Goal: Task Accomplishment & Management: Manage account settings

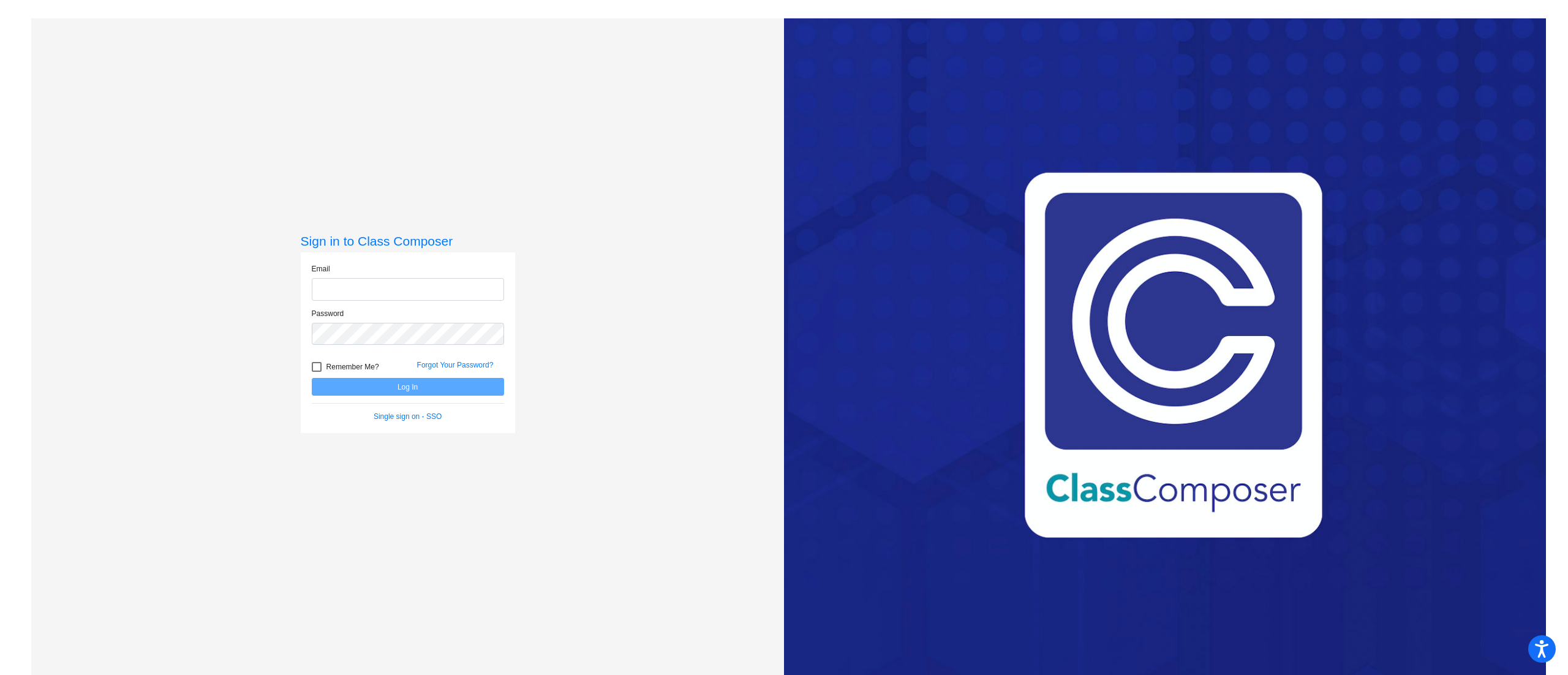
click at [340, 288] on input "email" at bounding box center [407, 289] width 192 height 23
type input "[EMAIL_ADDRESS][PERSON_NAME][PERSON_NAME][DOMAIN_NAME]"
click at [312, 378] on button "Log In" at bounding box center [407, 387] width 192 height 18
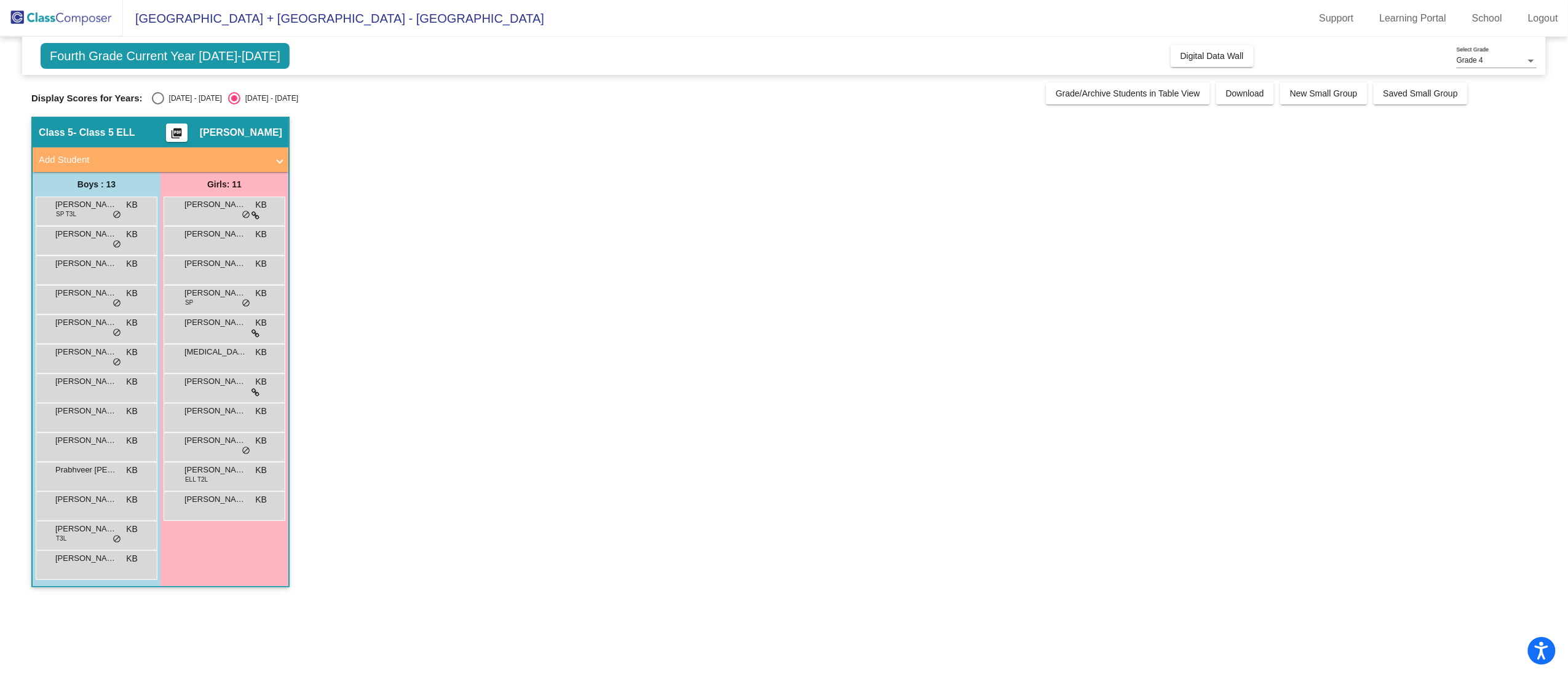
click at [160, 99] on div "Select an option" at bounding box center [158, 99] width 13 height 13
click at [158, 105] on input "[DATE] - [DATE]" at bounding box center [157, 105] width 1 height 1
radio input "true"
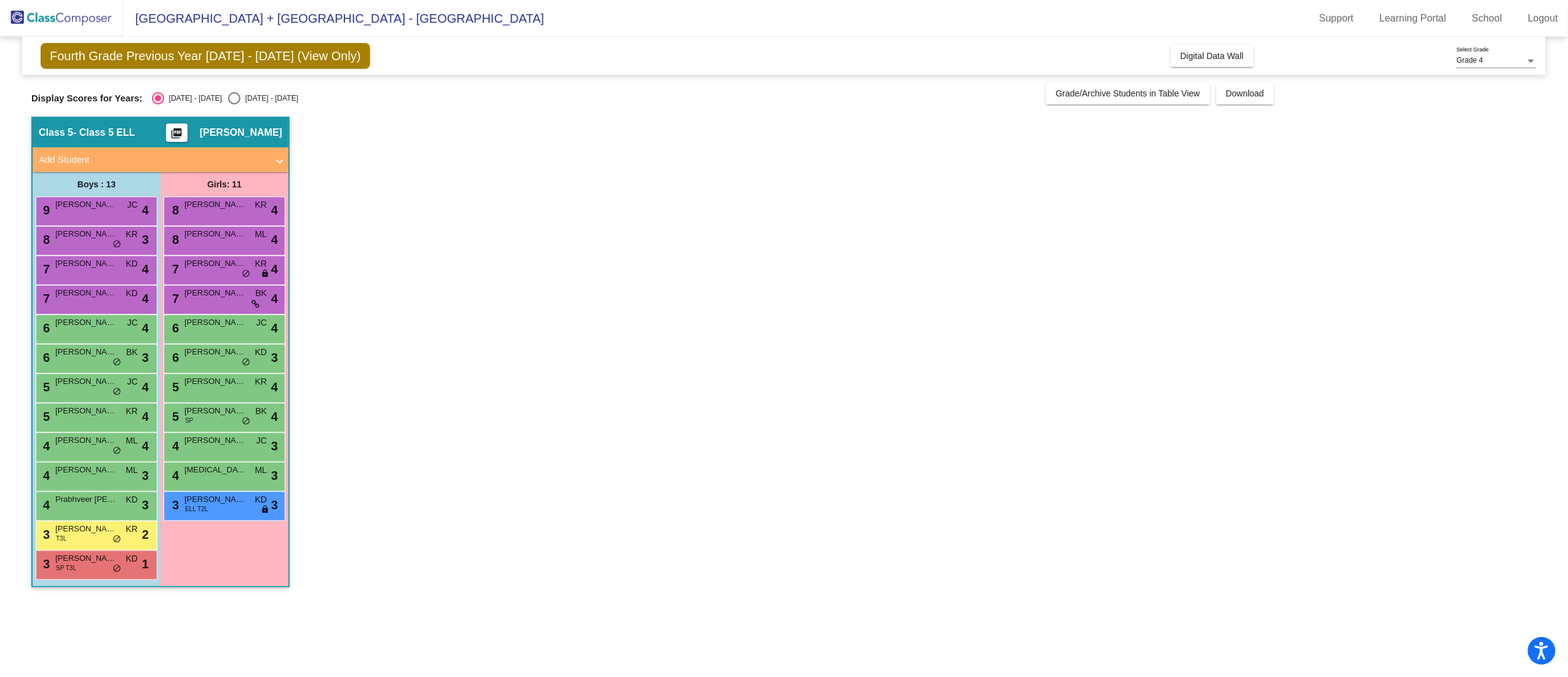
click at [428, 367] on app-classroom "Class 5 - Class 5 ELL picture_as_pdf [PERSON_NAME] Add Student First Name Last …" at bounding box center [784, 358] width 1505 height 483
click at [240, 93] on div "[DATE] - [DATE]" at bounding box center [269, 99] width 58 height 11
click at [234, 105] on input "[DATE] - [DATE]" at bounding box center [234, 105] width 1 height 1
radio input "true"
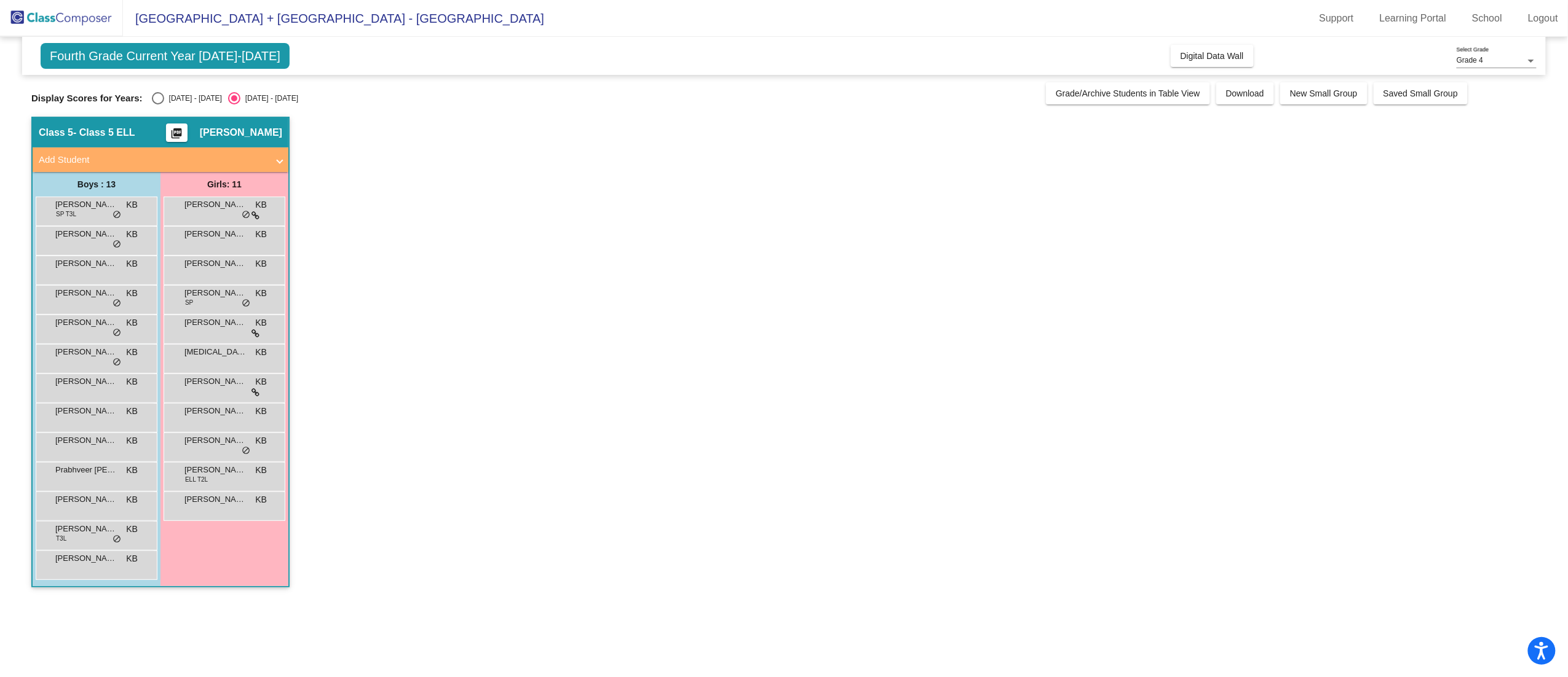
click at [160, 105] on div "Select an option" at bounding box center [158, 99] width 13 height 13
click at [158, 105] on input "[DATE] - [DATE]" at bounding box center [157, 105] width 1 height 1
radio input "true"
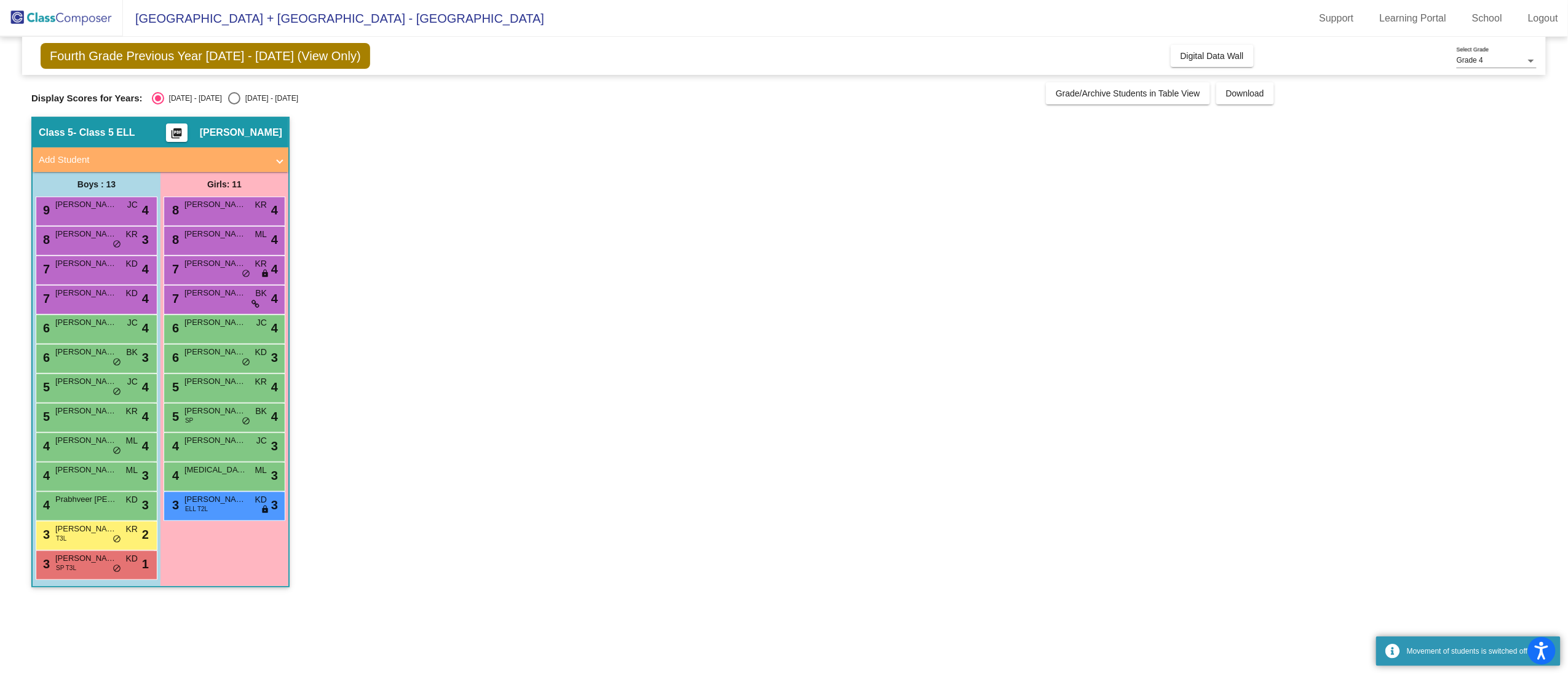
click at [1323, 492] on app-classroom "Class 5 - Class 5 ELL picture_as_pdf [PERSON_NAME] Add Student First Name Last …" at bounding box center [784, 358] width 1505 height 483
click at [1347, 508] on app-classroom "Class 5 - Class 5 ELL picture_as_pdf [PERSON_NAME] Add Student First Name Last …" at bounding box center [784, 358] width 1505 height 483
click at [413, 358] on app-classroom "Class 5 - Class 5 ELL picture_as_pdf [PERSON_NAME] Add Student First Name Last …" at bounding box center [784, 358] width 1505 height 483
click at [76, 209] on span "[PERSON_NAME]" at bounding box center [86, 205] width 62 height 13
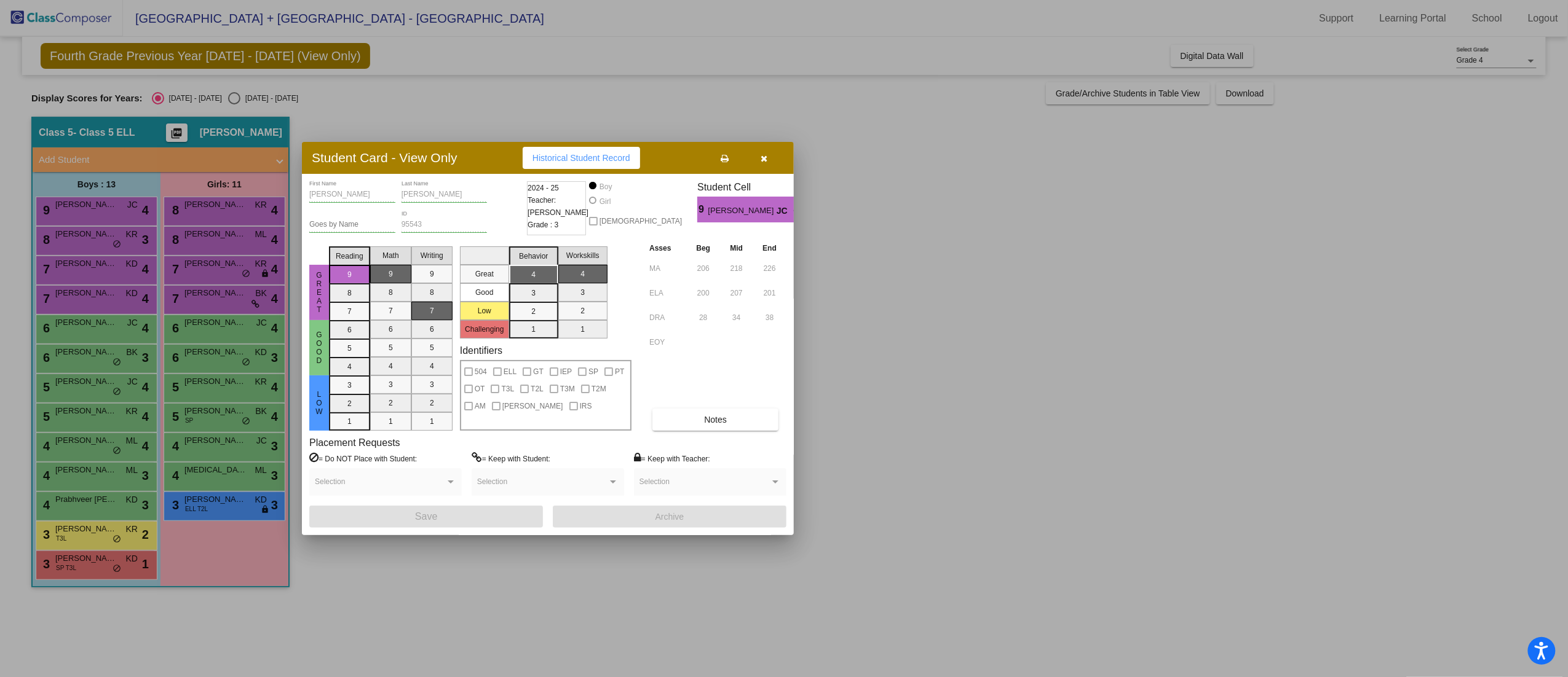
click at [916, 457] on div at bounding box center [784, 338] width 1568 height 677
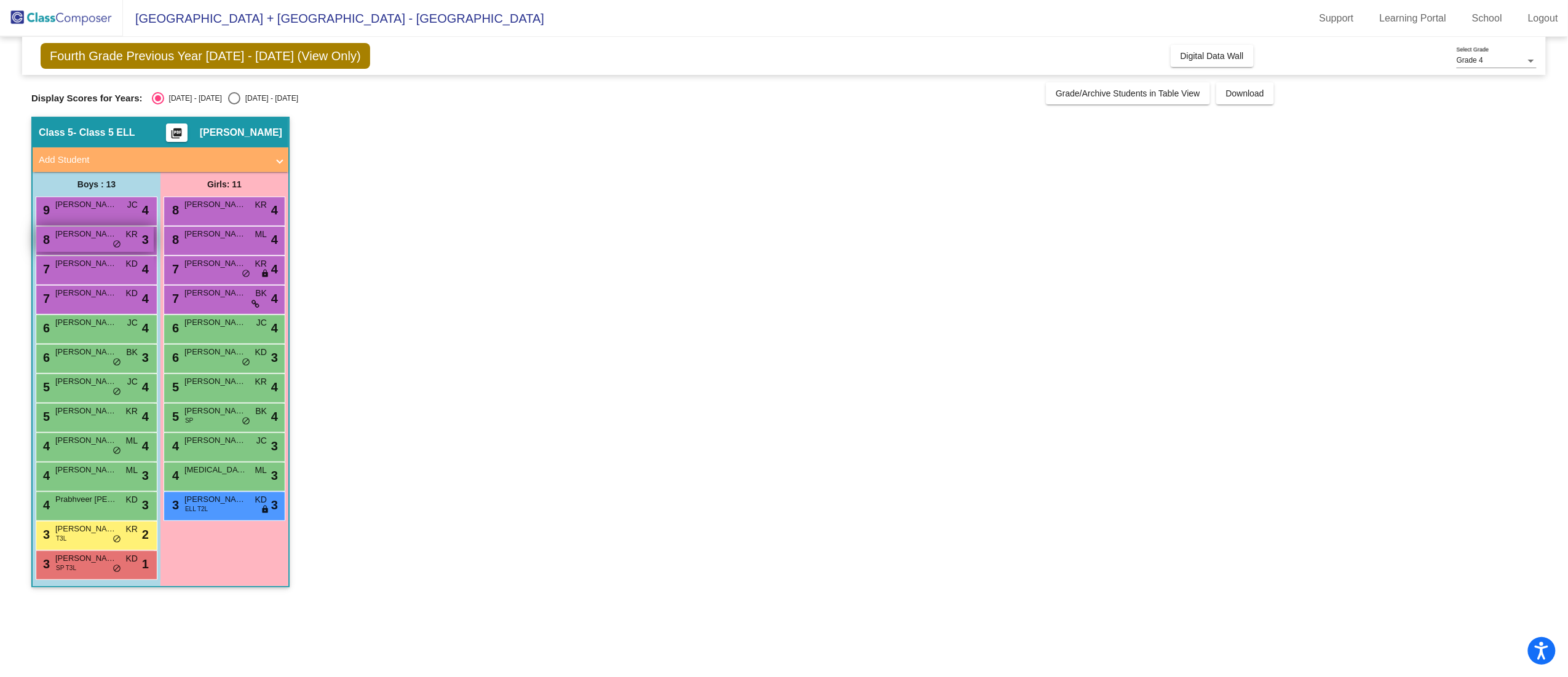
click at [49, 235] on span "8" at bounding box center [45, 239] width 10 height 13
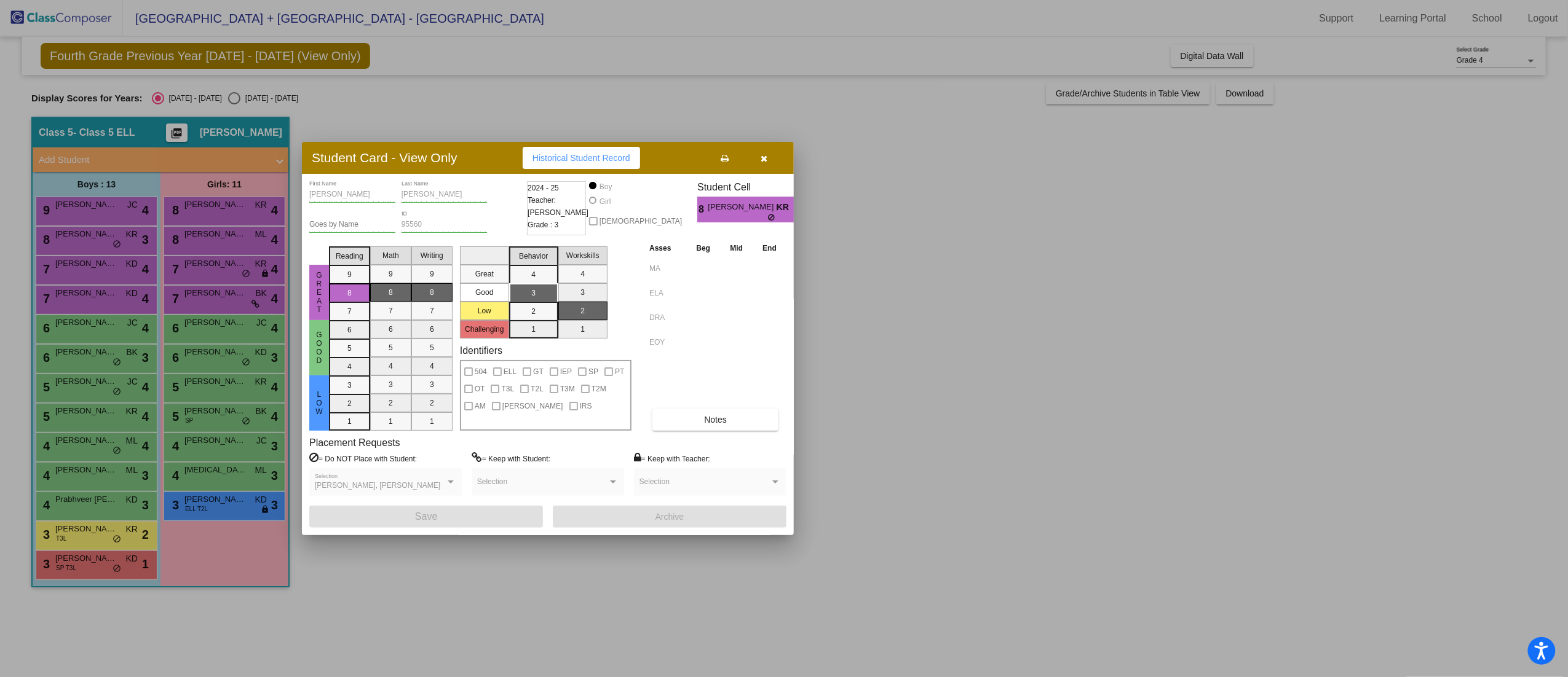
click at [945, 378] on div at bounding box center [784, 338] width 1568 height 677
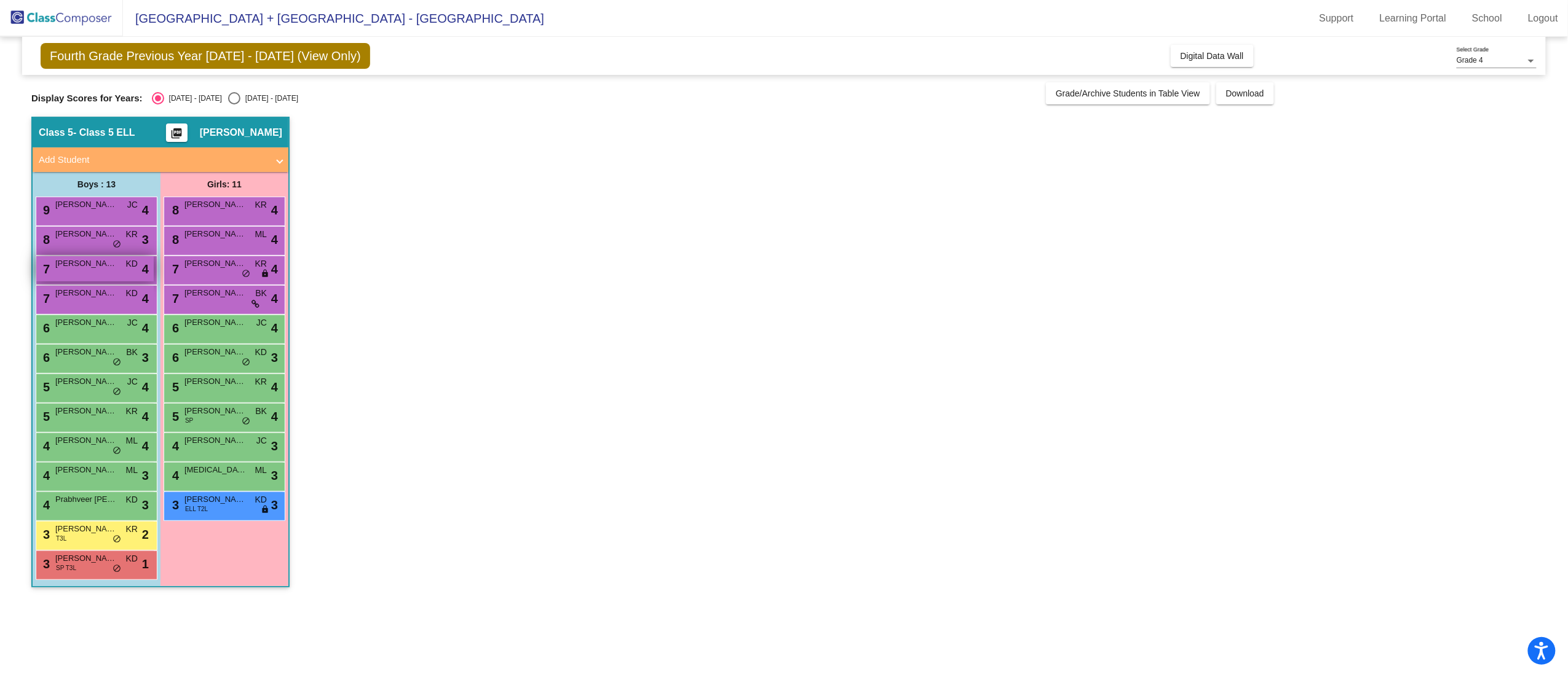
click at [91, 273] on div "7 [PERSON_NAME] P [PERSON_NAME] lock do_not_disturb_alt 4" at bounding box center [95, 269] width 117 height 25
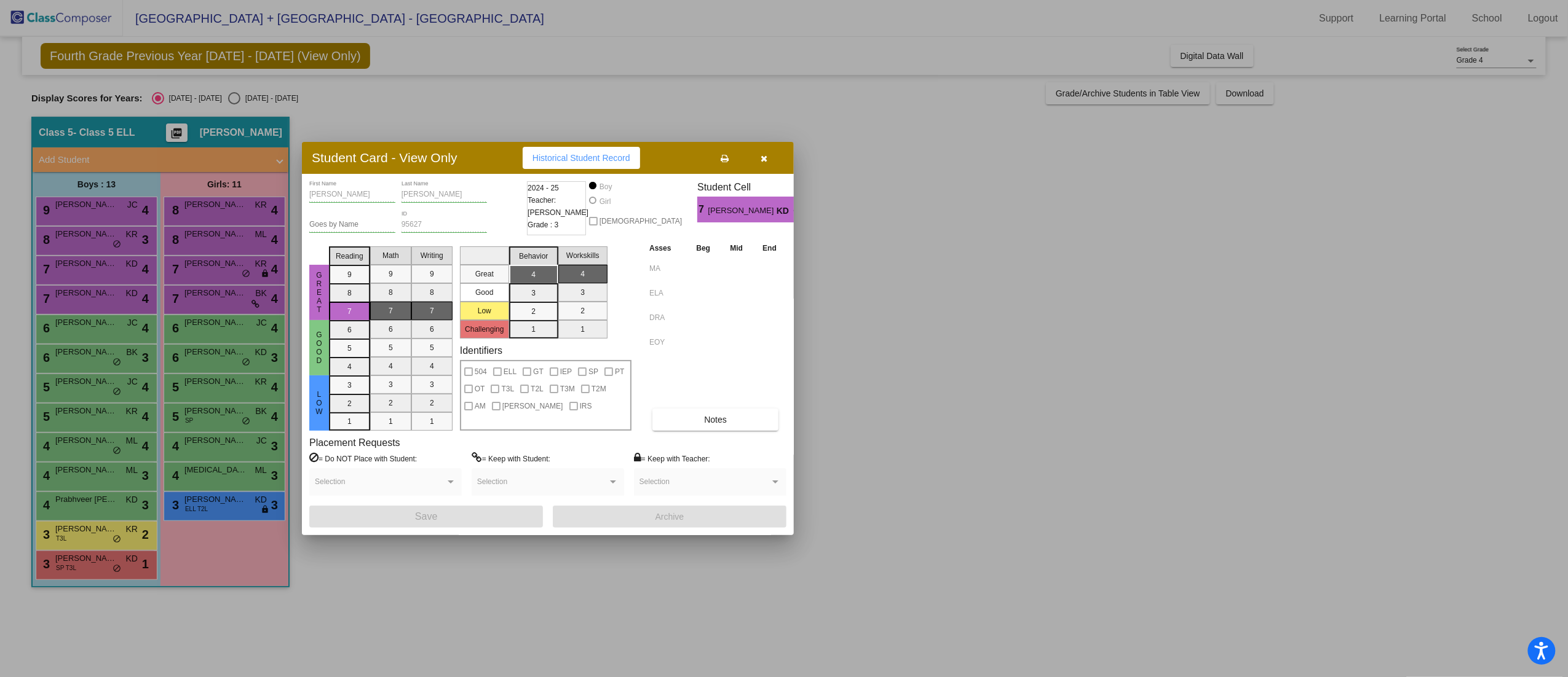
click at [1060, 332] on div at bounding box center [784, 338] width 1568 height 677
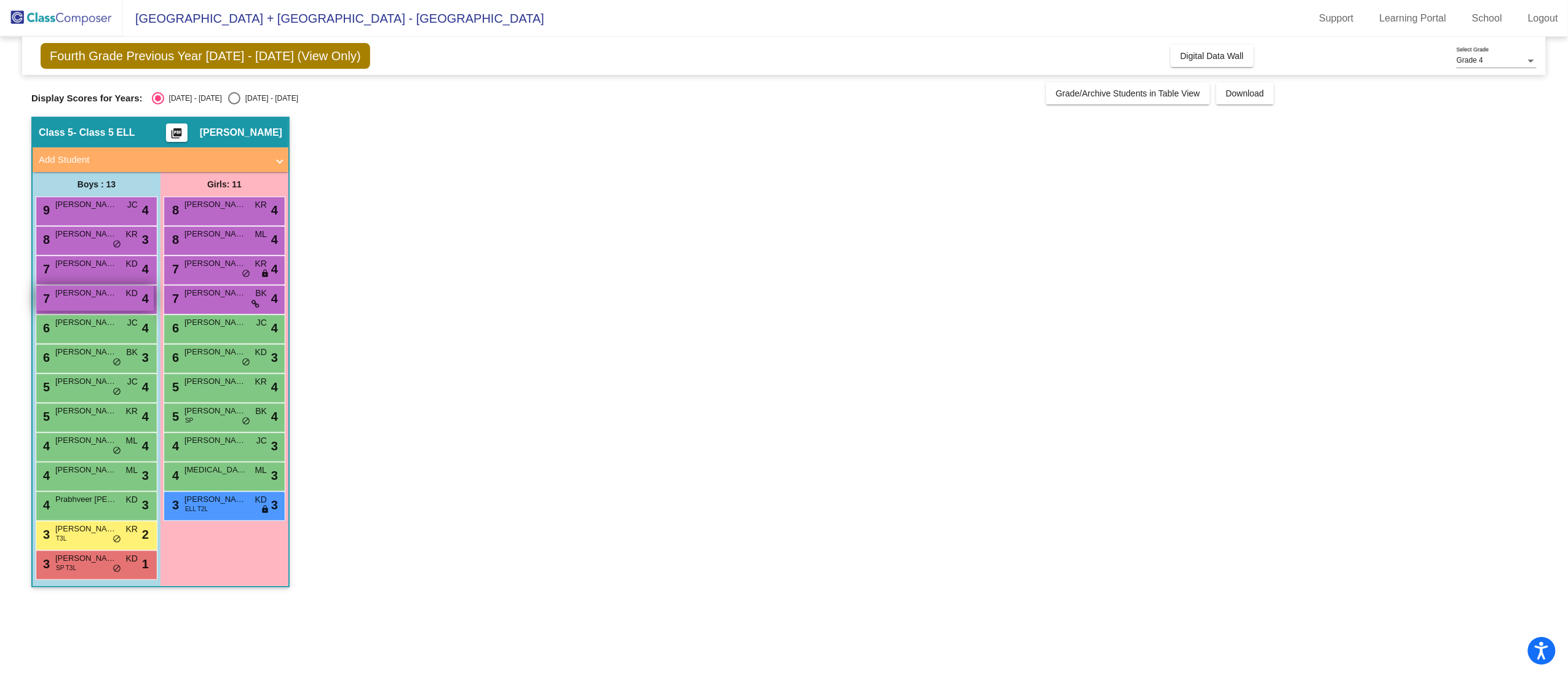
click at [101, 295] on span "[PERSON_NAME]" at bounding box center [86, 293] width 62 height 13
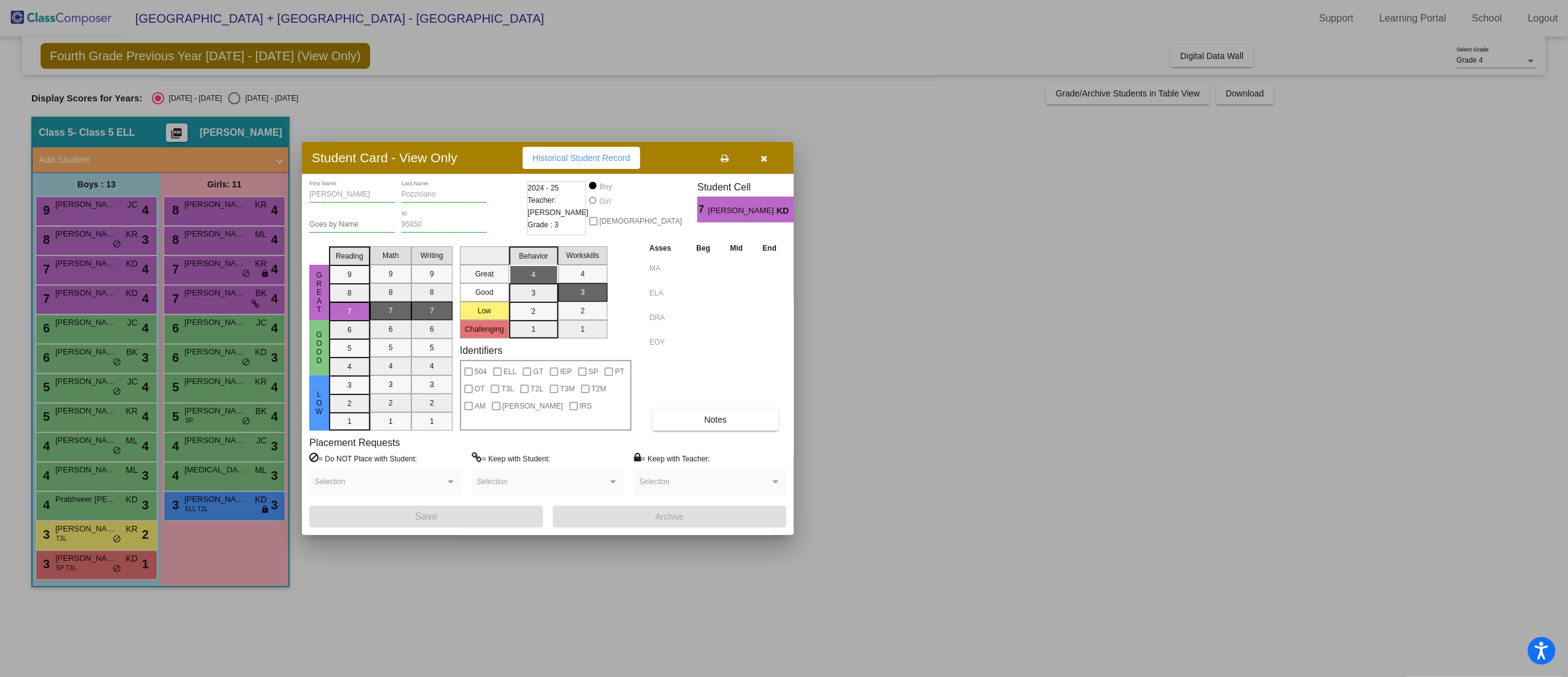
click at [878, 341] on div at bounding box center [784, 338] width 1568 height 677
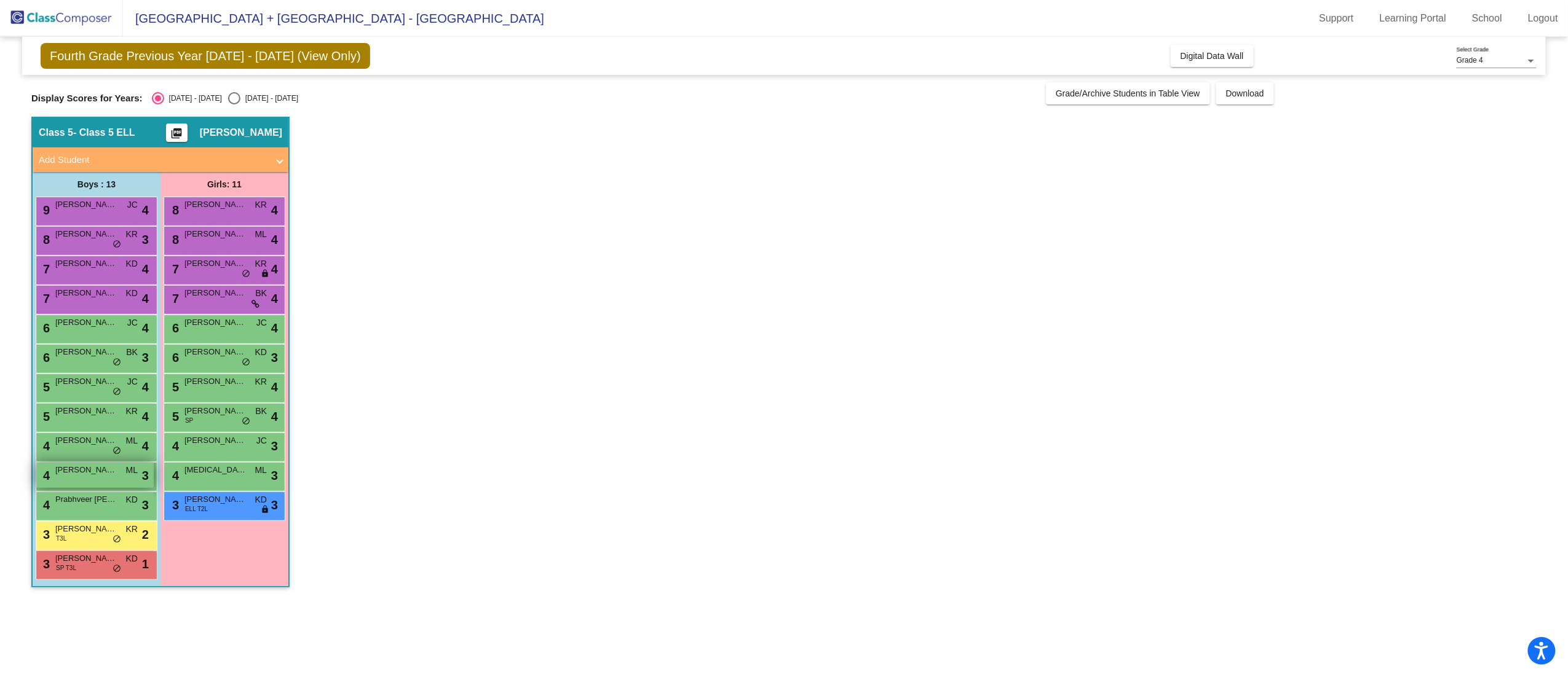
click at [77, 476] on span "[PERSON_NAME]" at bounding box center [86, 471] width 62 height 13
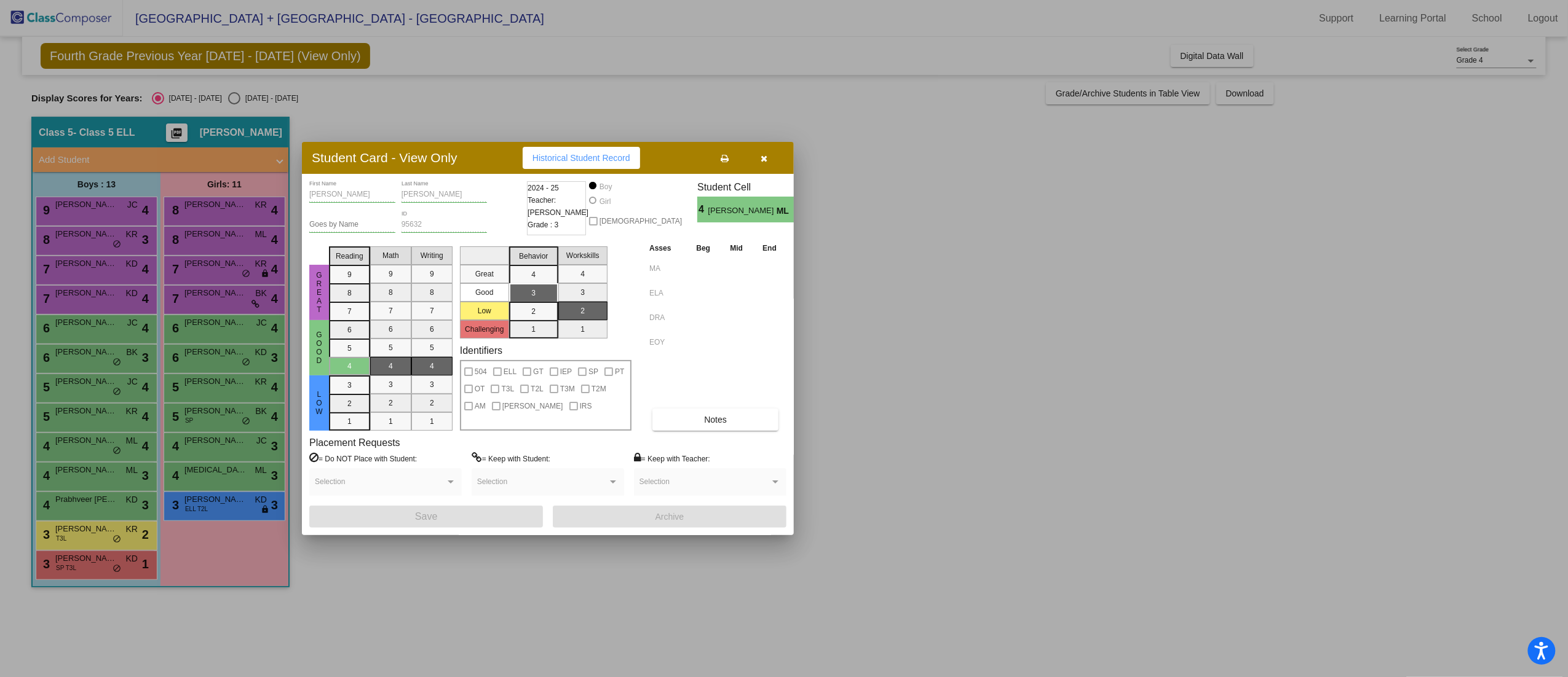
click at [960, 423] on div at bounding box center [784, 338] width 1568 height 677
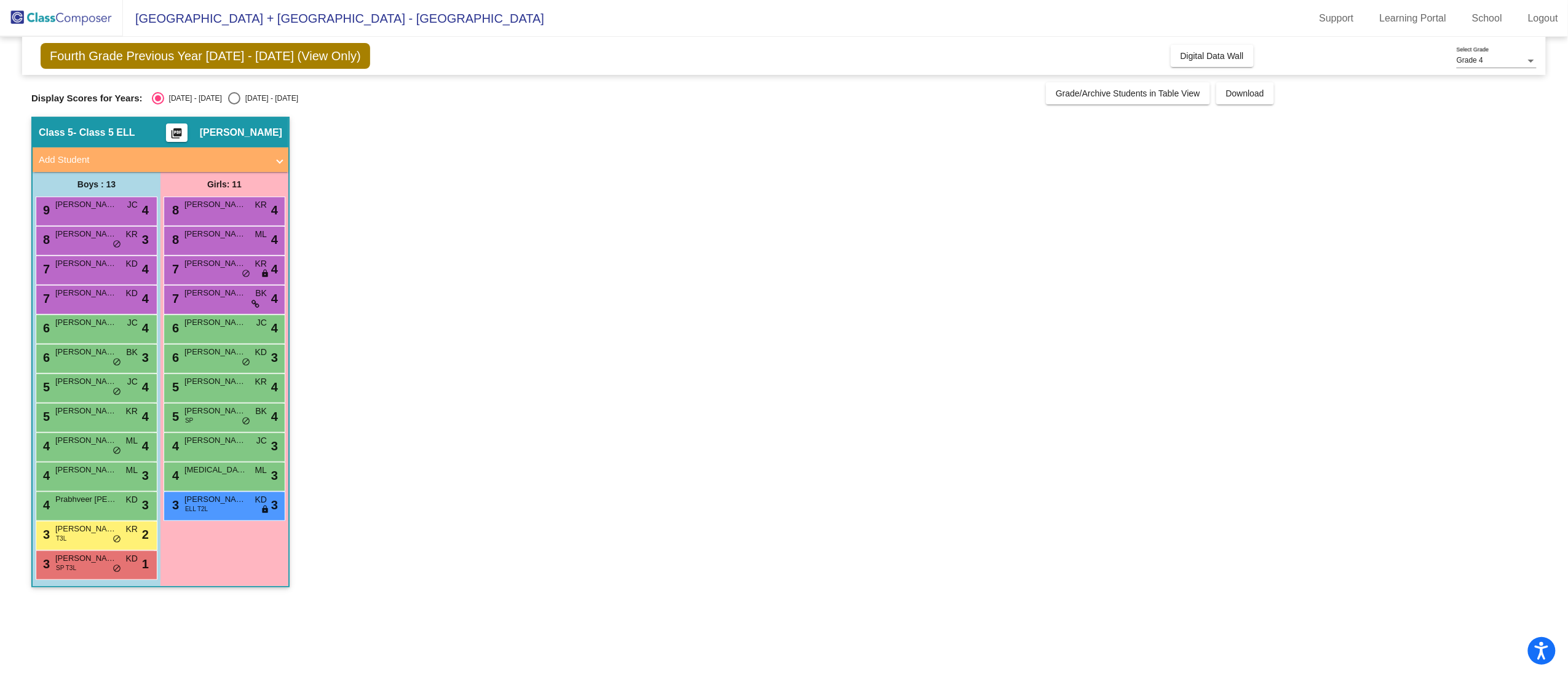
click at [508, 425] on app-classroom "Class 5 - Class 5 ELL picture_as_pdf [PERSON_NAME] Add Student First Name Last …" at bounding box center [784, 358] width 1505 height 483
click at [217, 382] on span "[PERSON_NAME]" at bounding box center [215, 381] width 62 height 13
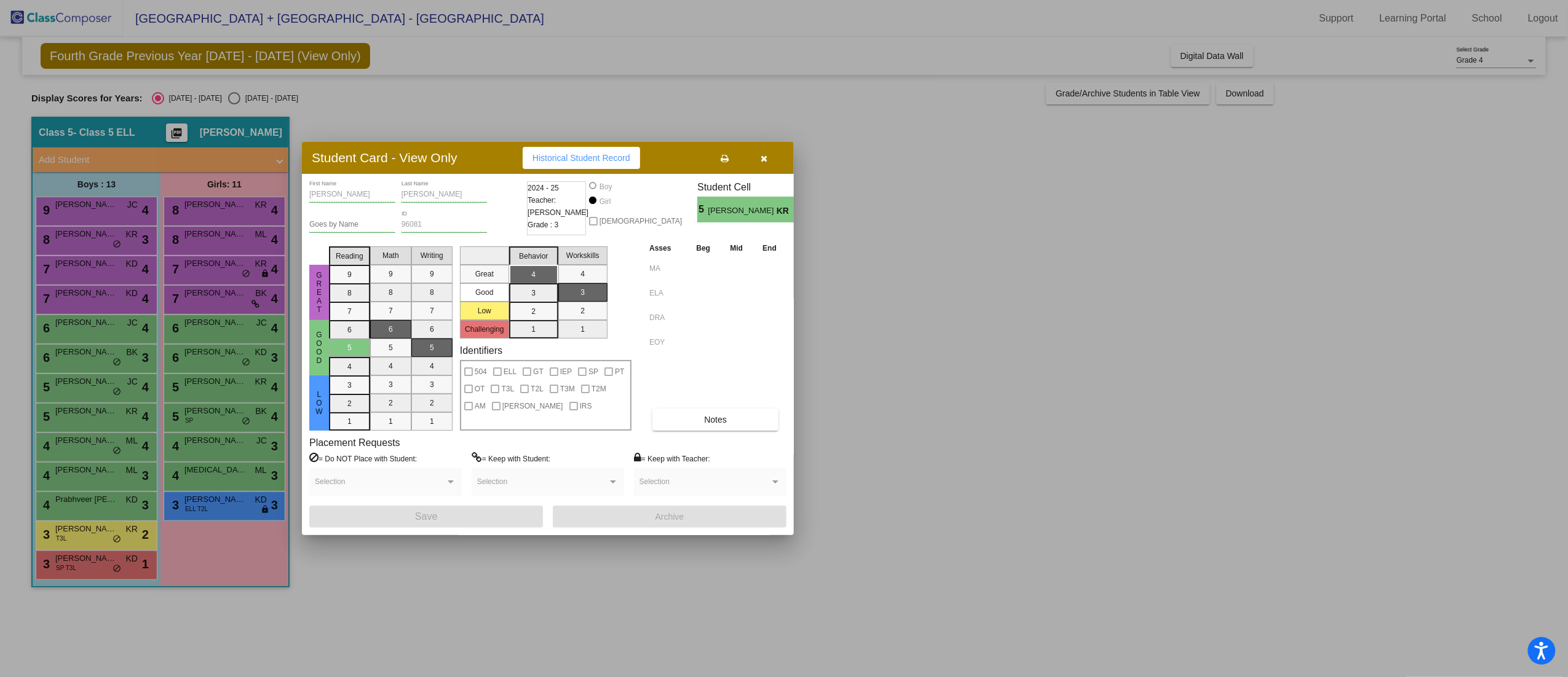
click at [1001, 268] on div at bounding box center [784, 338] width 1568 height 677
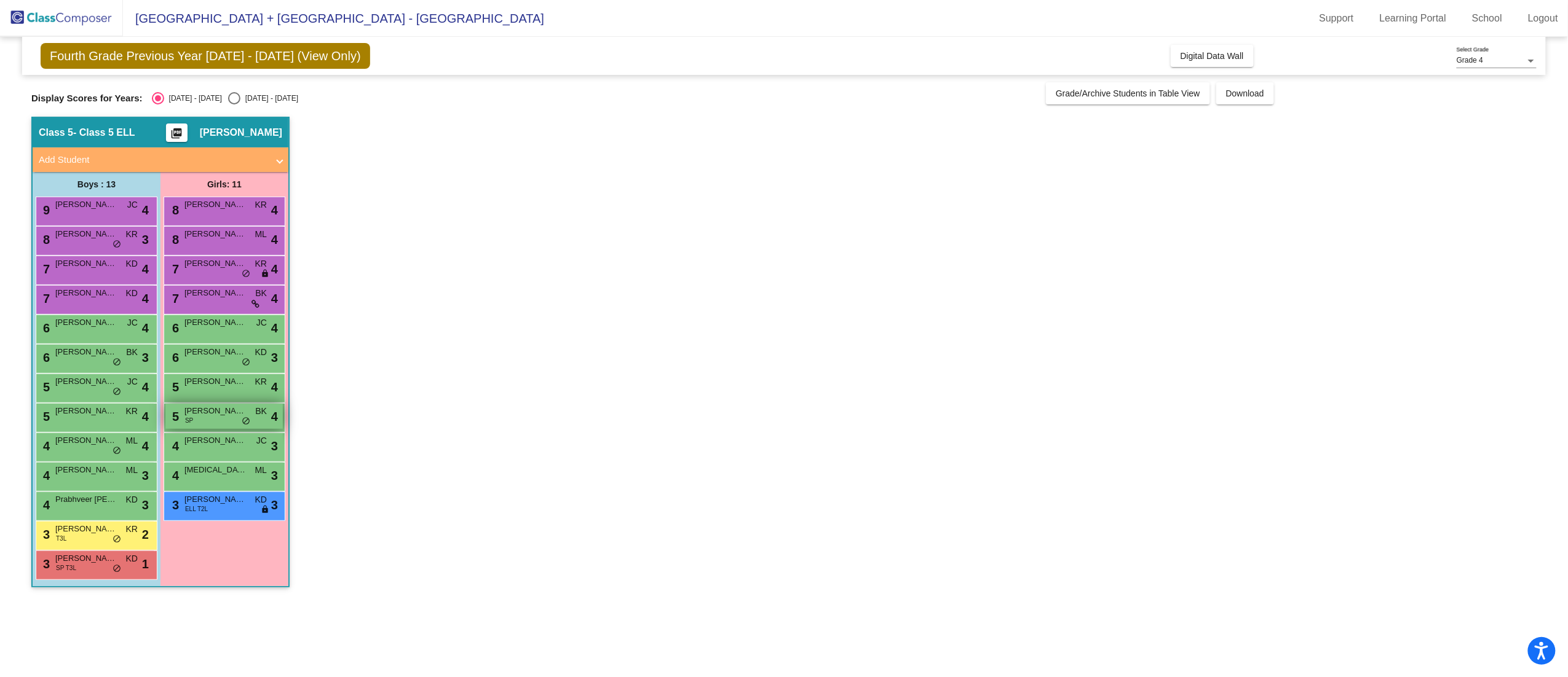
click at [197, 407] on span "[PERSON_NAME]" at bounding box center [215, 411] width 62 height 13
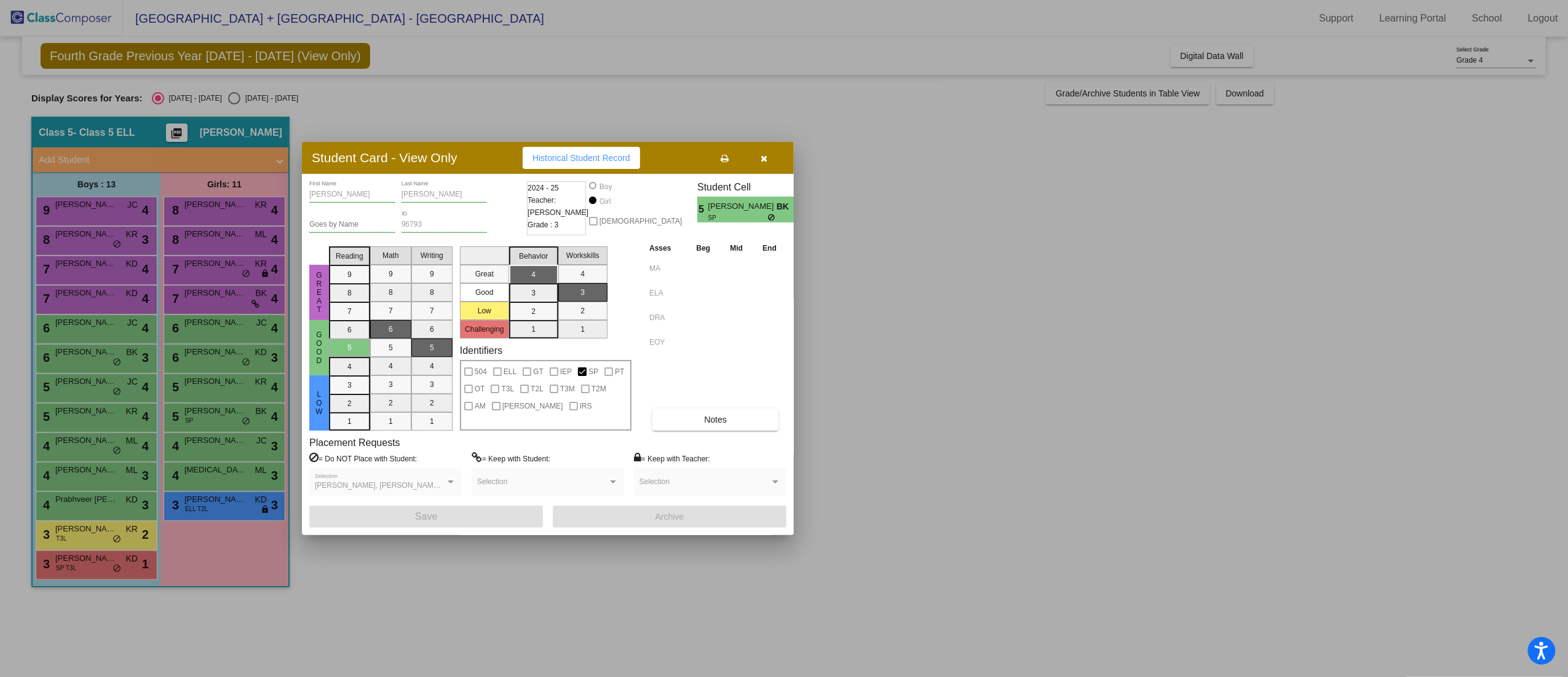
click at [999, 321] on div at bounding box center [784, 338] width 1568 height 677
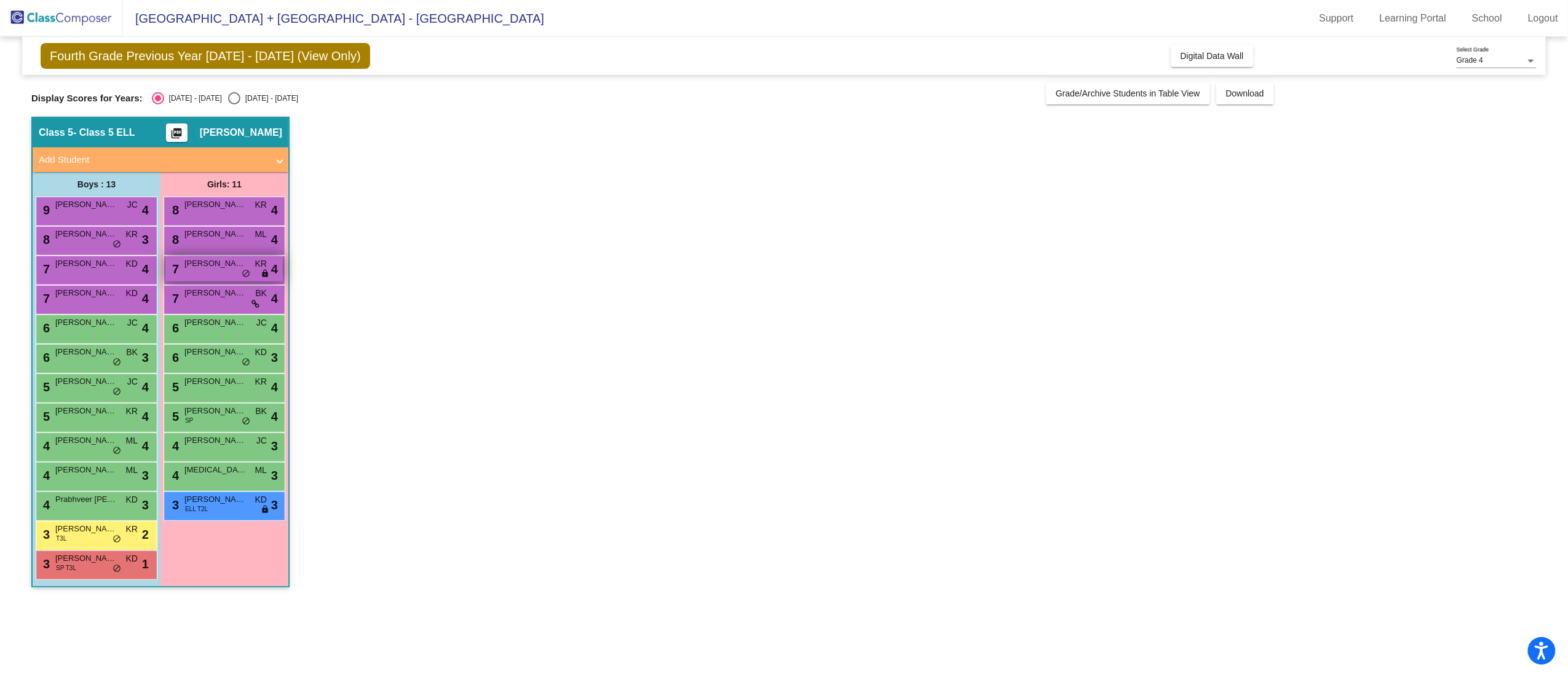
click at [236, 278] on div "7 [PERSON_NAME] [PERSON_NAME] lock do_not_disturb_alt 4" at bounding box center [224, 269] width 117 height 25
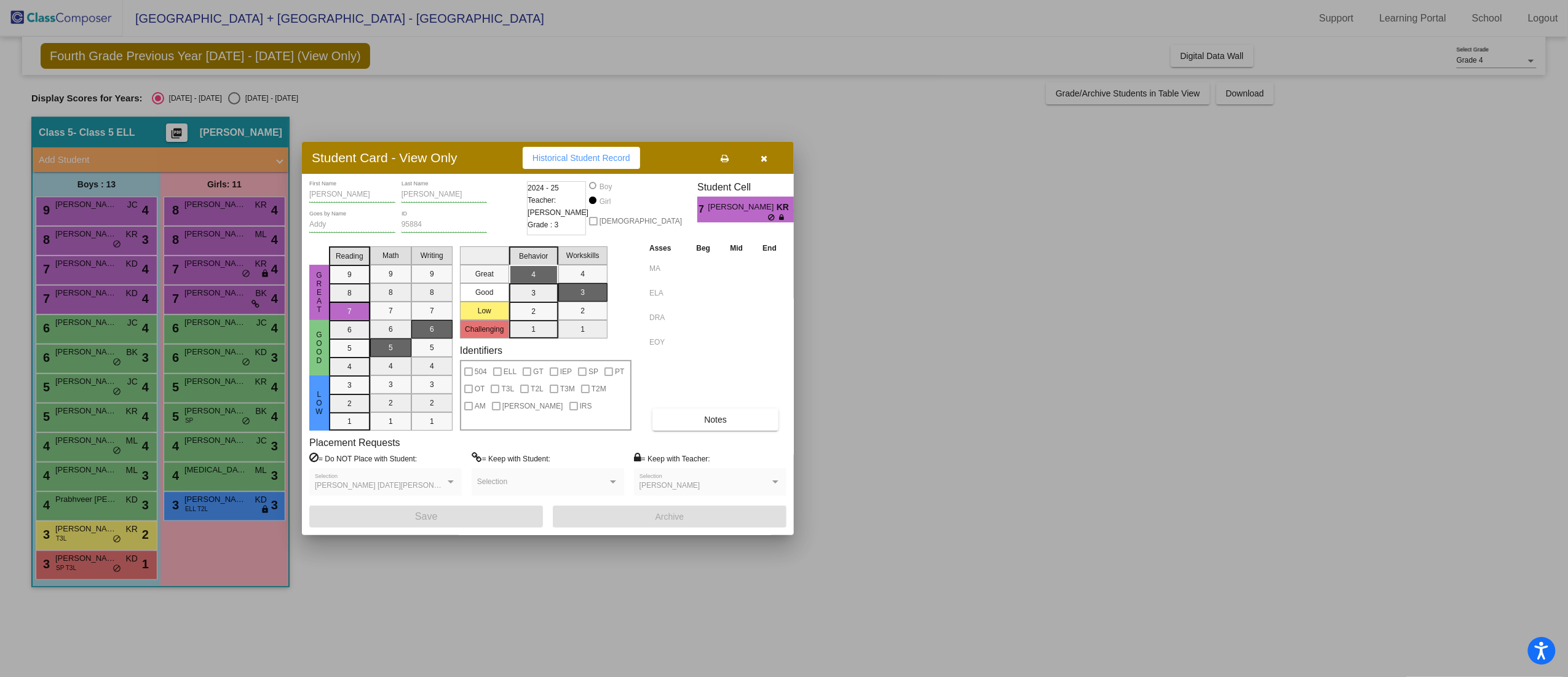
click at [947, 292] on div at bounding box center [784, 338] width 1568 height 677
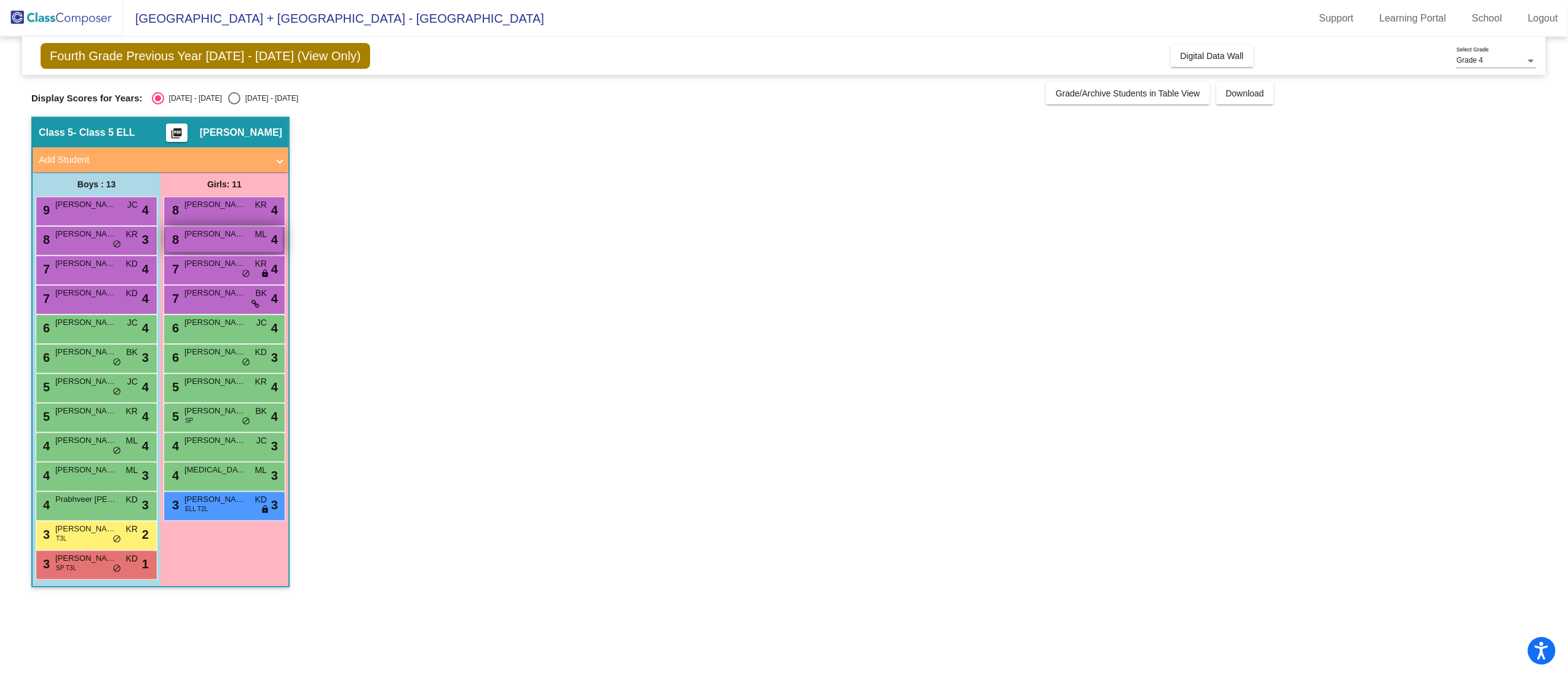
click at [208, 240] on span "[PERSON_NAME] [PERSON_NAME]" at bounding box center [215, 235] width 62 height 13
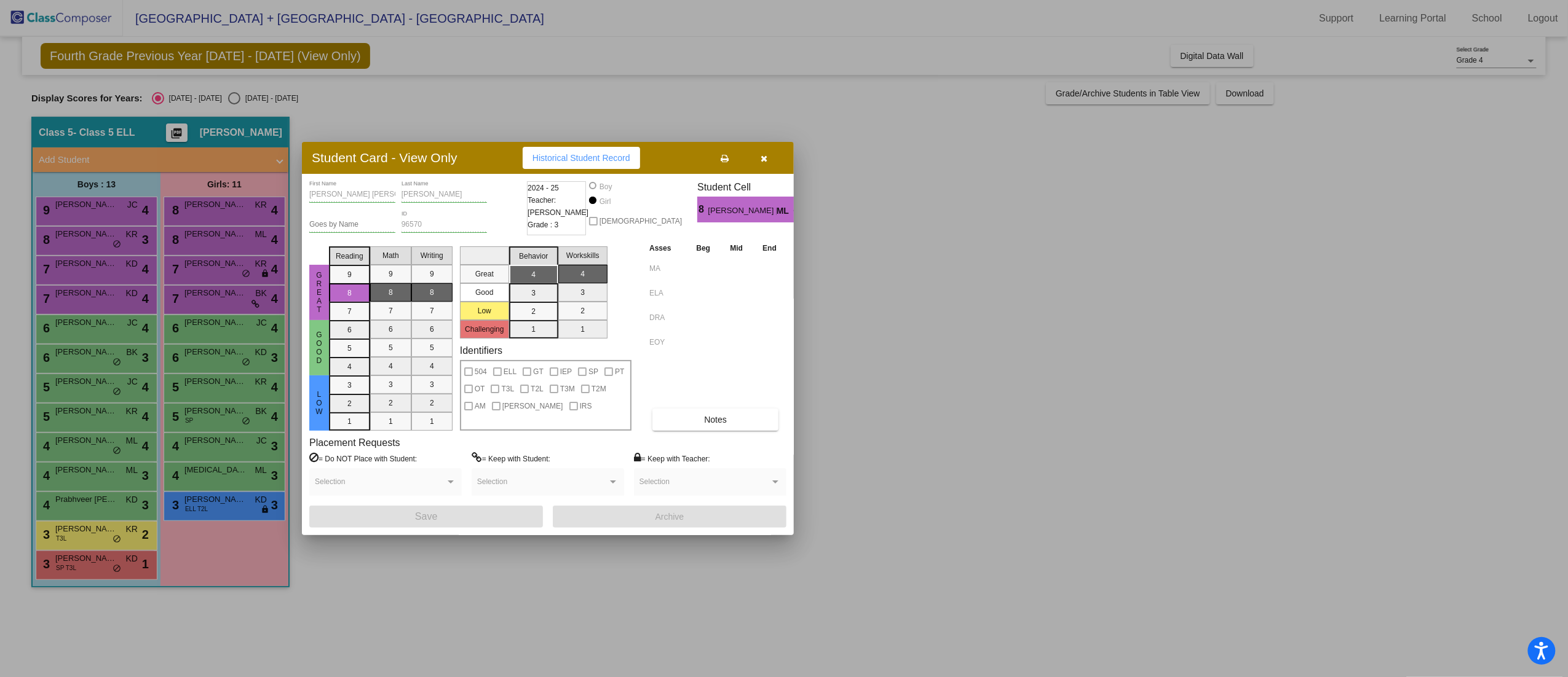
click at [959, 381] on div at bounding box center [784, 338] width 1568 height 677
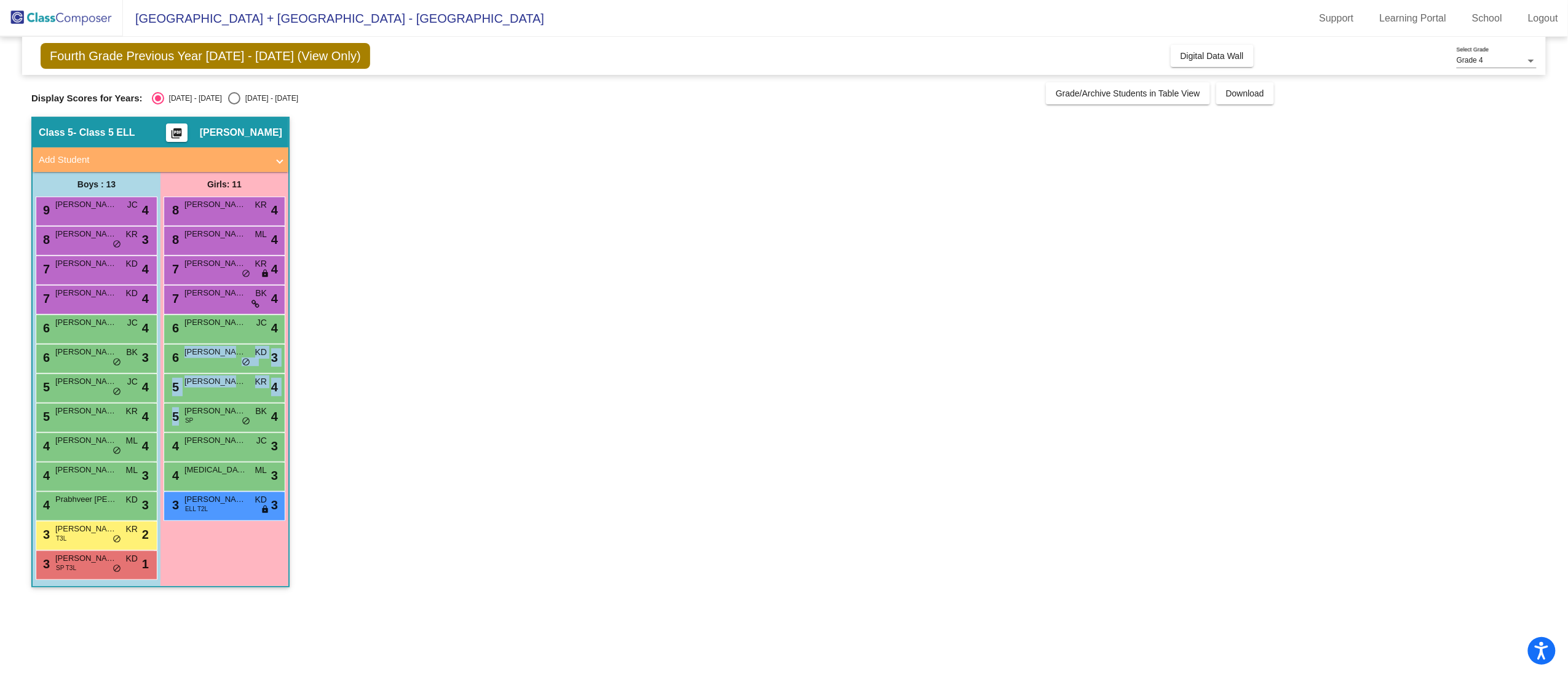
drag, startPoint x: 977, startPoint y: 364, endPoint x: 1144, endPoint y: 453, distance: 189.2
click at [1096, 424] on app-classroom "Class 5 - Class 5 ELL picture_as_pdf [PERSON_NAME] Add Student First Name Last …" at bounding box center [784, 358] width 1505 height 483
